Goal: Navigation & Orientation: Find specific page/section

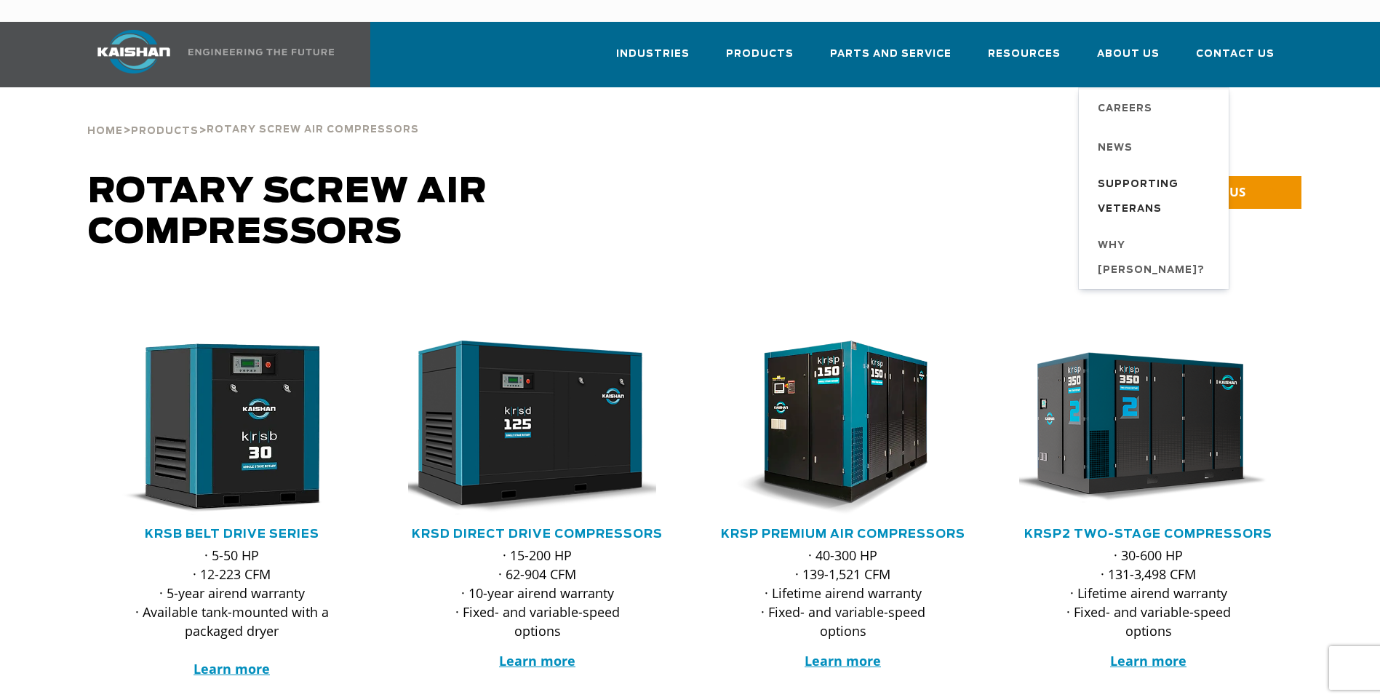
click at [1129, 172] on span "Supporting Veterans" at bounding box center [1156, 196] width 116 height 49
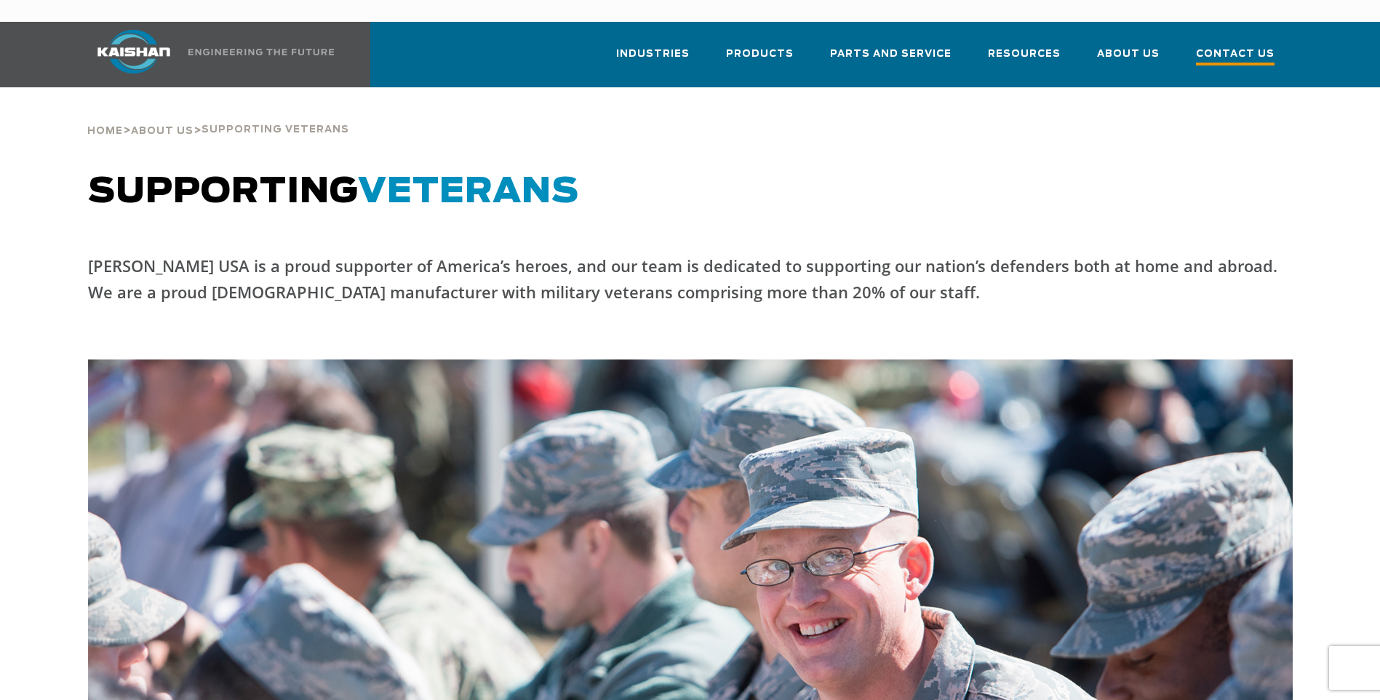
click at [1238, 46] on span "Contact Us" at bounding box center [1235, 56] width 79 height 20
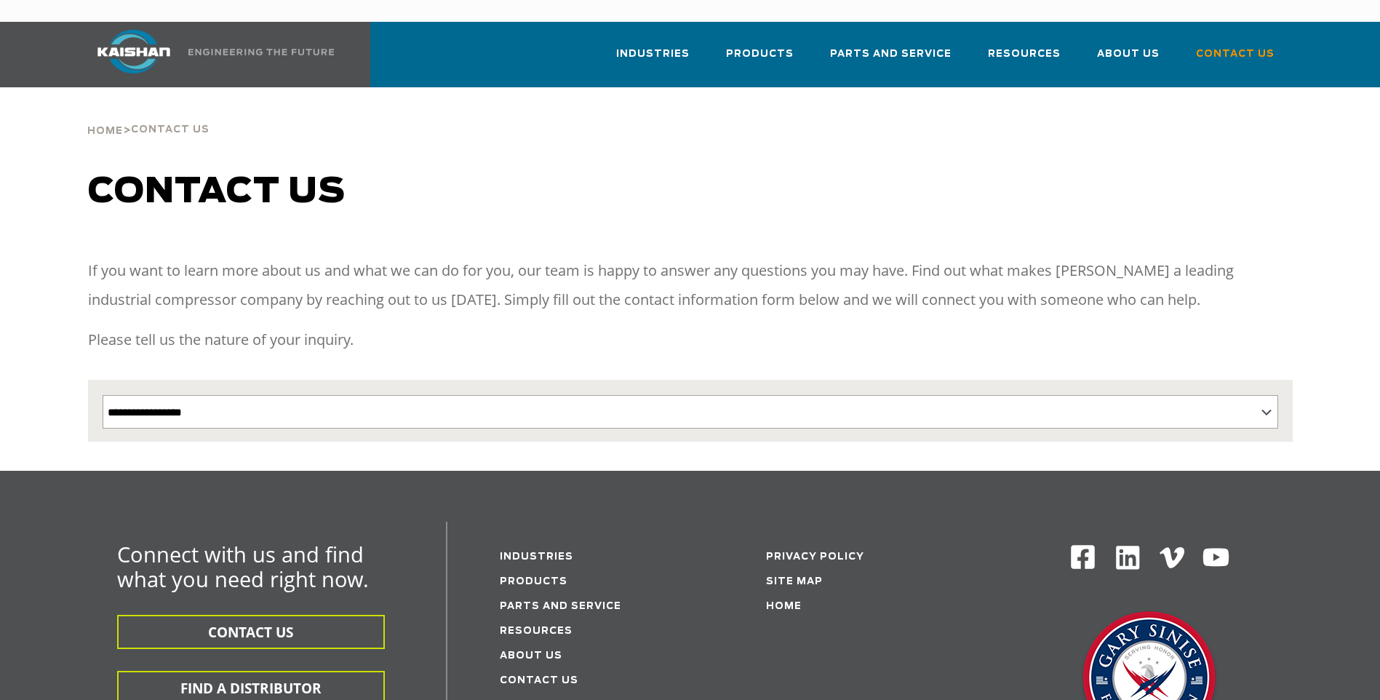
click at [1236, 33] on div "Industries Aerospace Agriculture Amusement Parks Aquaculture Automotive Aviatio…" at bounding box center [690, 570] width 1380 height 1097
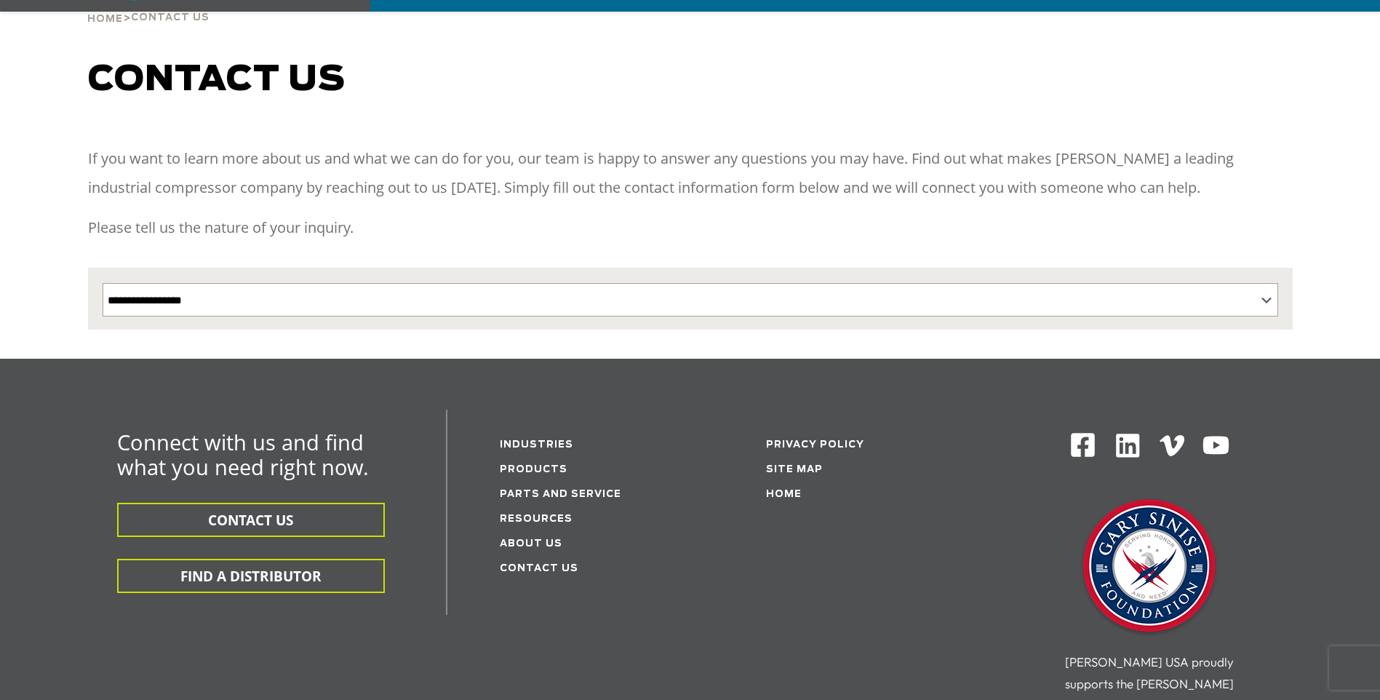
scroll to position [364, 0]
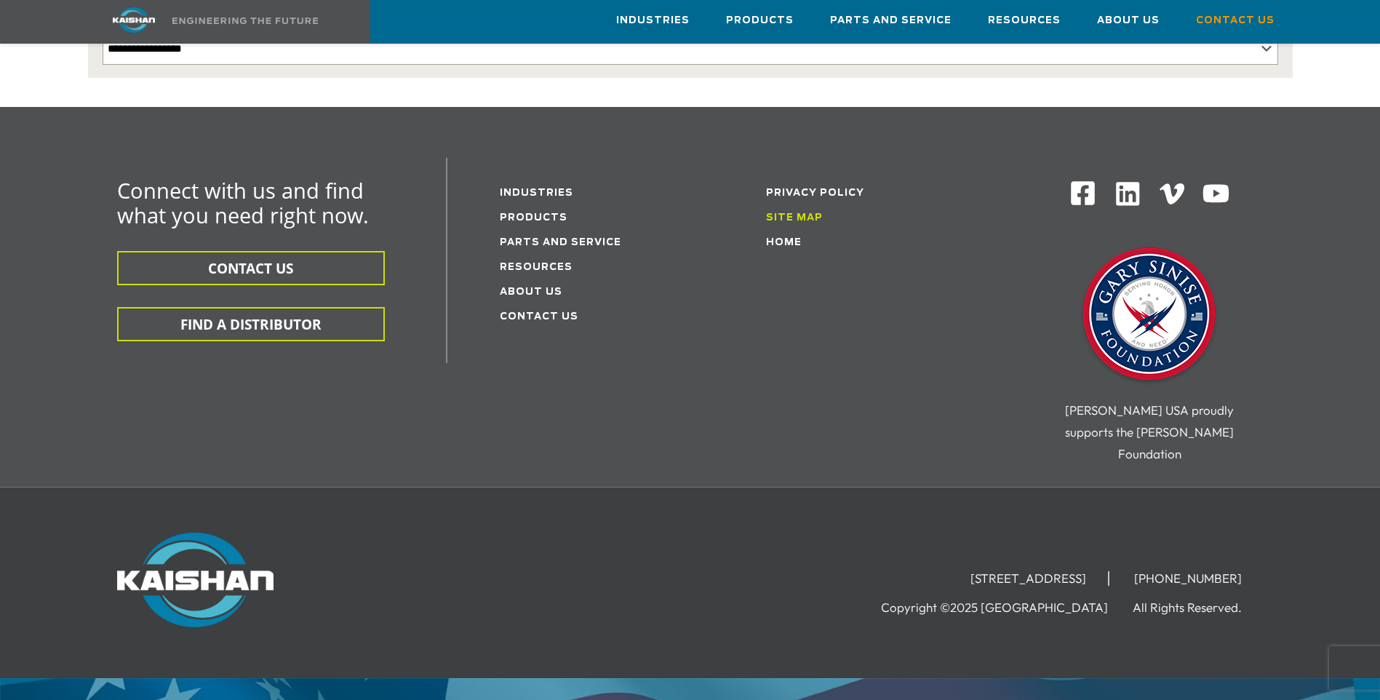
click at [804, 213] on link "Site Map" at bounding box center [794, 217] width 57 height 9
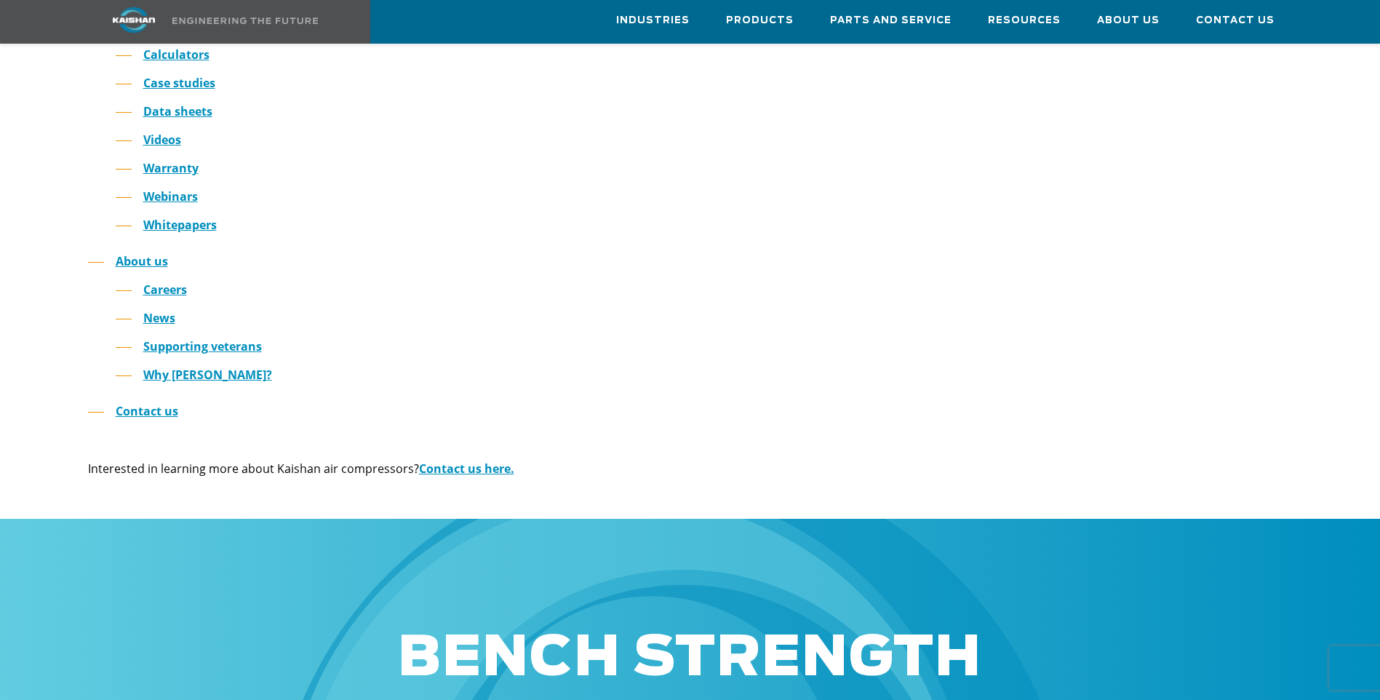
scroll to position [73, 0]
